Goal: Navigation & Orientation: Find specific page/section

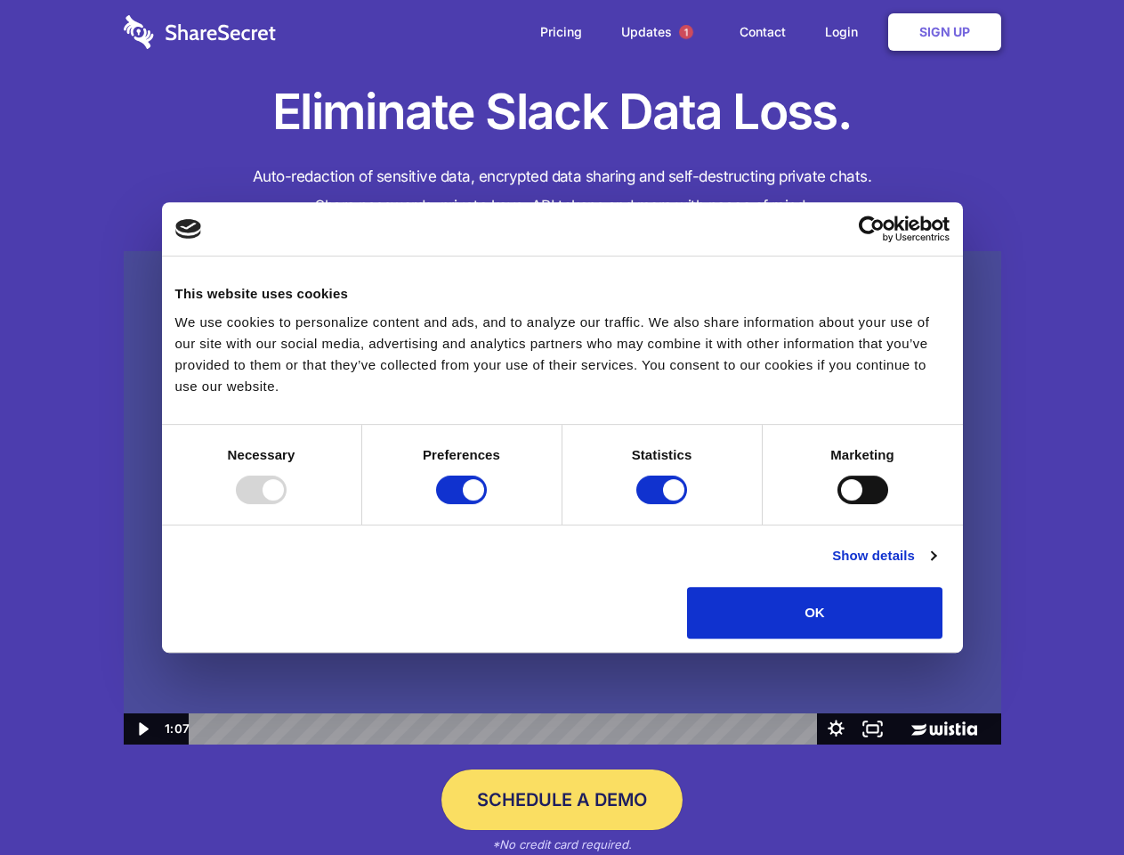
click at [562, 427] on img at bounding box center [563, 498] width 878 height 494
click at [287, 504] on div at bounding box center [261, 489] width 51 height 28
click at [487, 504] on input "Preferences" at bounding box center [461, 489] width 51 height 28
checkbox input "false"
click at [664, 504] on input "Statistics" at bounding box center [661, 489] width 51 height 28
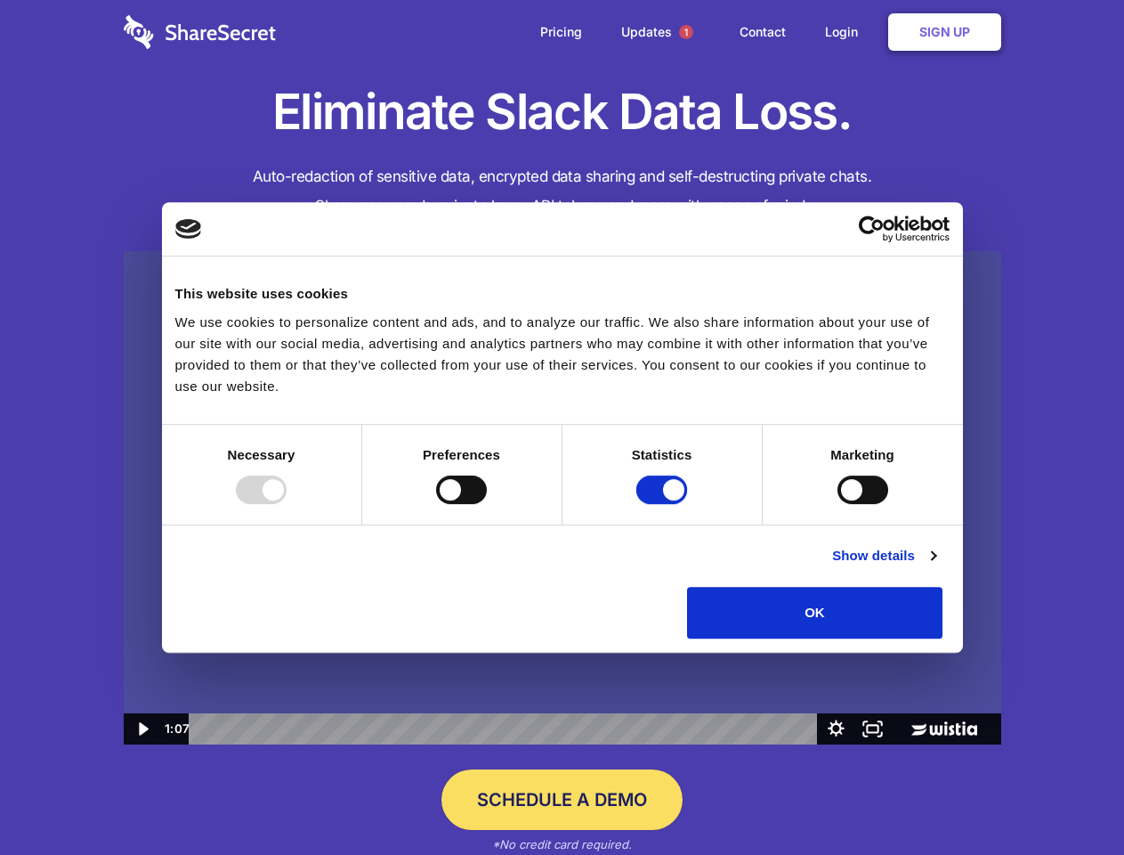
checkbox input "false"
click at [838, 504] on input "Marketing" at bounding box center [863, 489] width 51 height 28
checkbox input "true"
click at [935, 566] on link "Show details" at bounding box center [883, 555] width 103 height 21
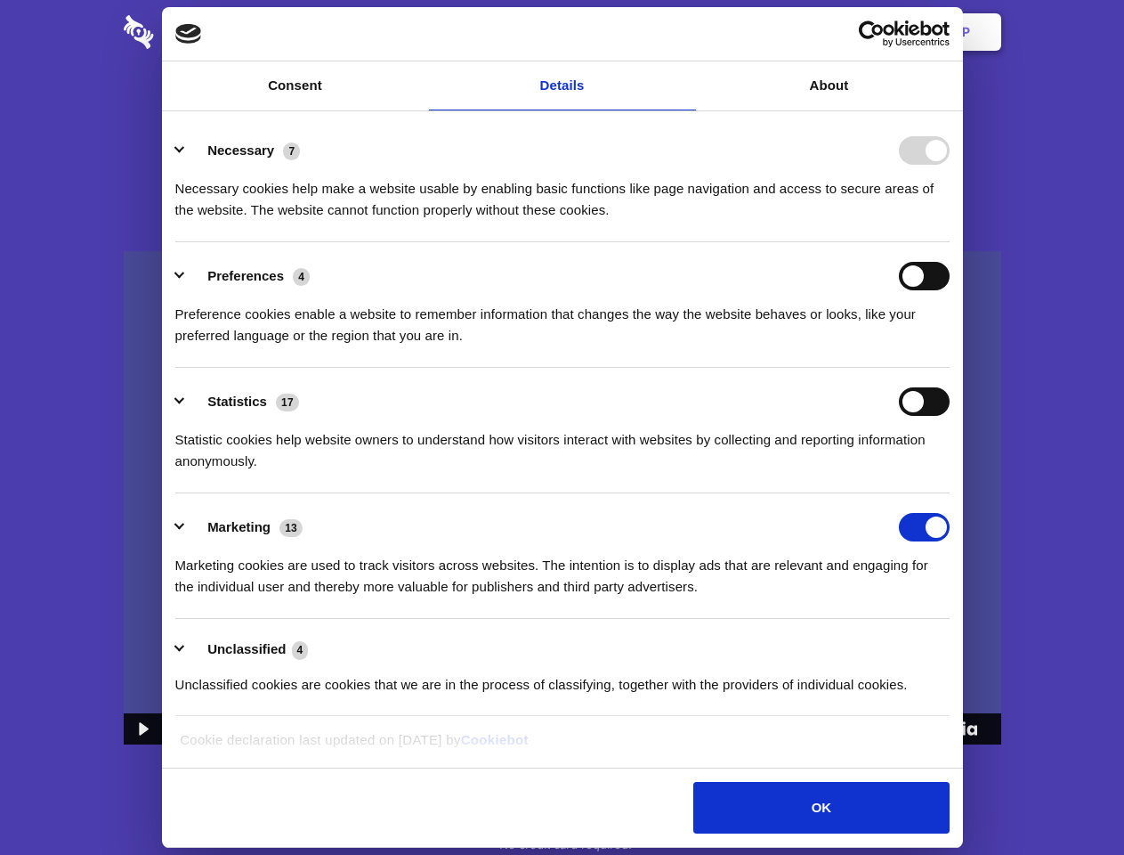
click at [950, 221] on div "Necessary 7 Necessary cookies help make a website usable by enabling basic func…" at bounding box center [562, 178] width 774 height 85
click at [685, 32] on span "1" at bounding box center [686, 32] width 14 height 14
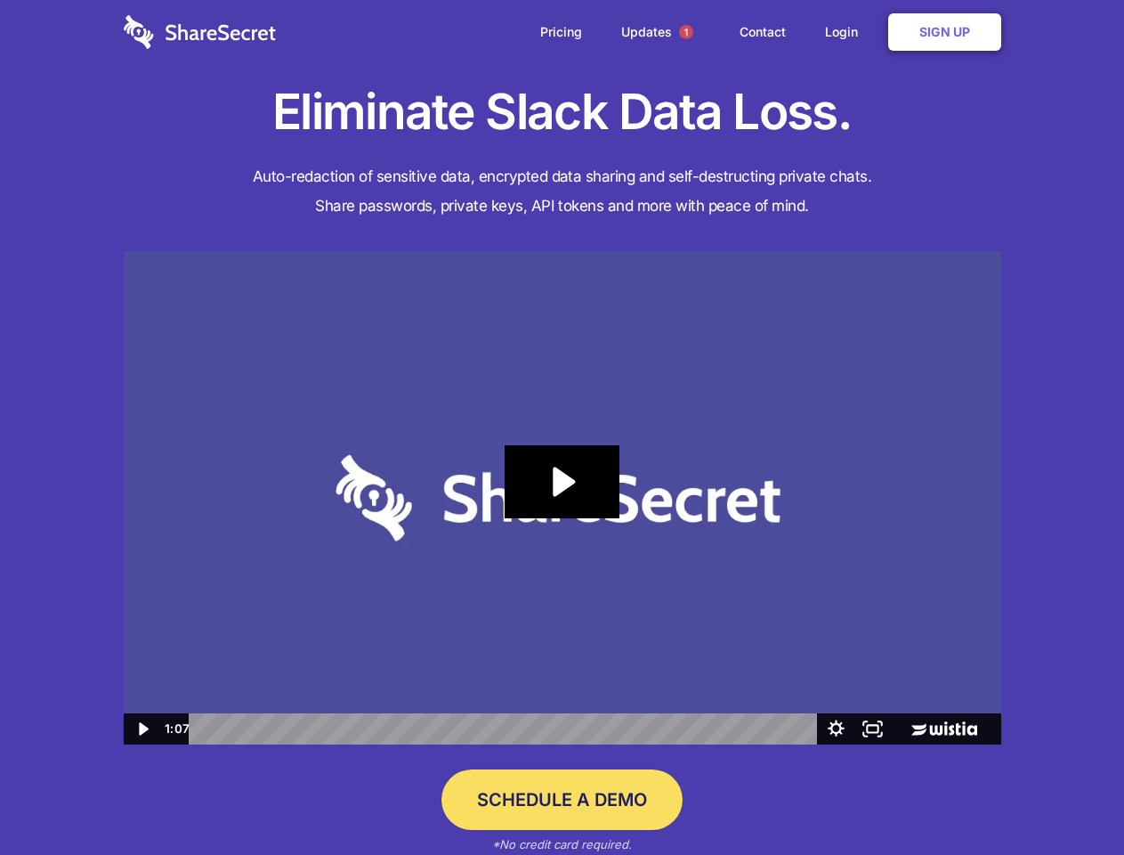
click at [563, 498] on icon "Play Video: Sharesecret Slack Extension" at bounding box center [562, 481] width 114 height 73
